Goal: Task Accomplishment & Management: Use online tool/utility

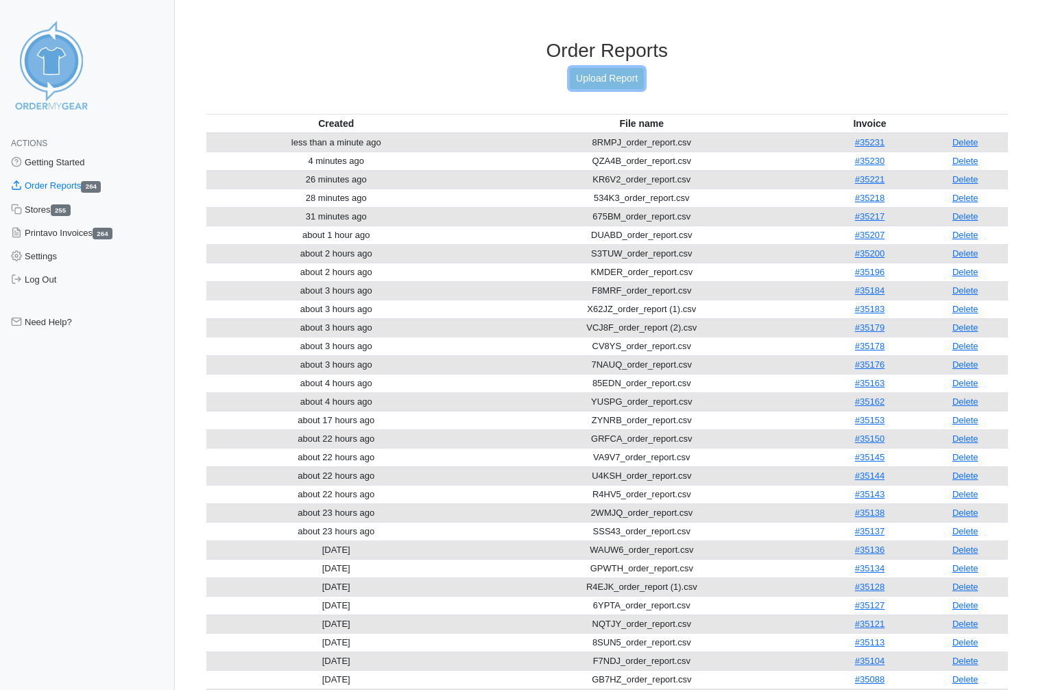
click at [600, 74] on link "Upload Report" at bounding box center [607, 78] width 74 height 21
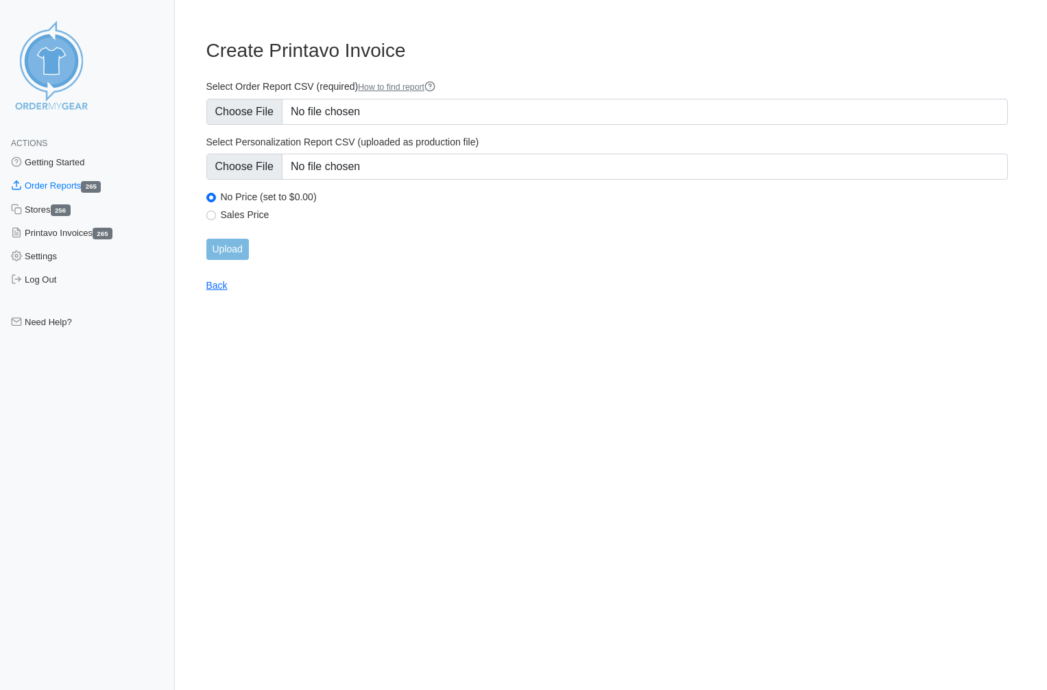
type input "C:\fakepath\U827U_order_report.csv"
click at [230, 249] on input "Upload" at bounding box center [227, 249] width 42 height 21
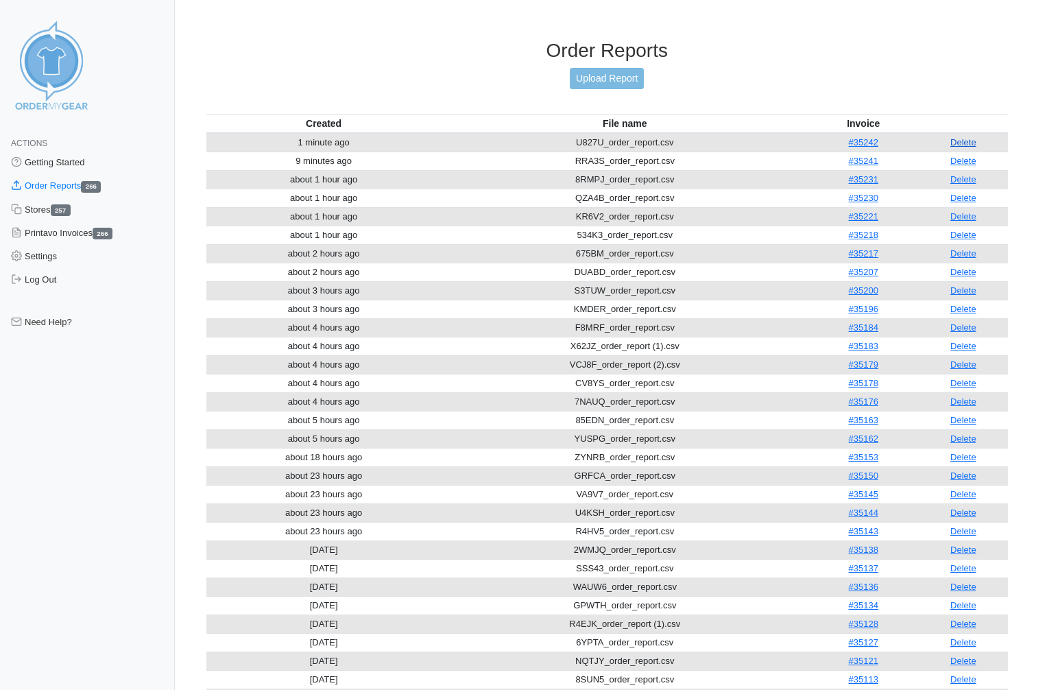
click at [974, 137] on link "Delete" at bounding box center [963, 142] width 26 height 10
